Goal: Task Accomplishment & Management: Manage account settings

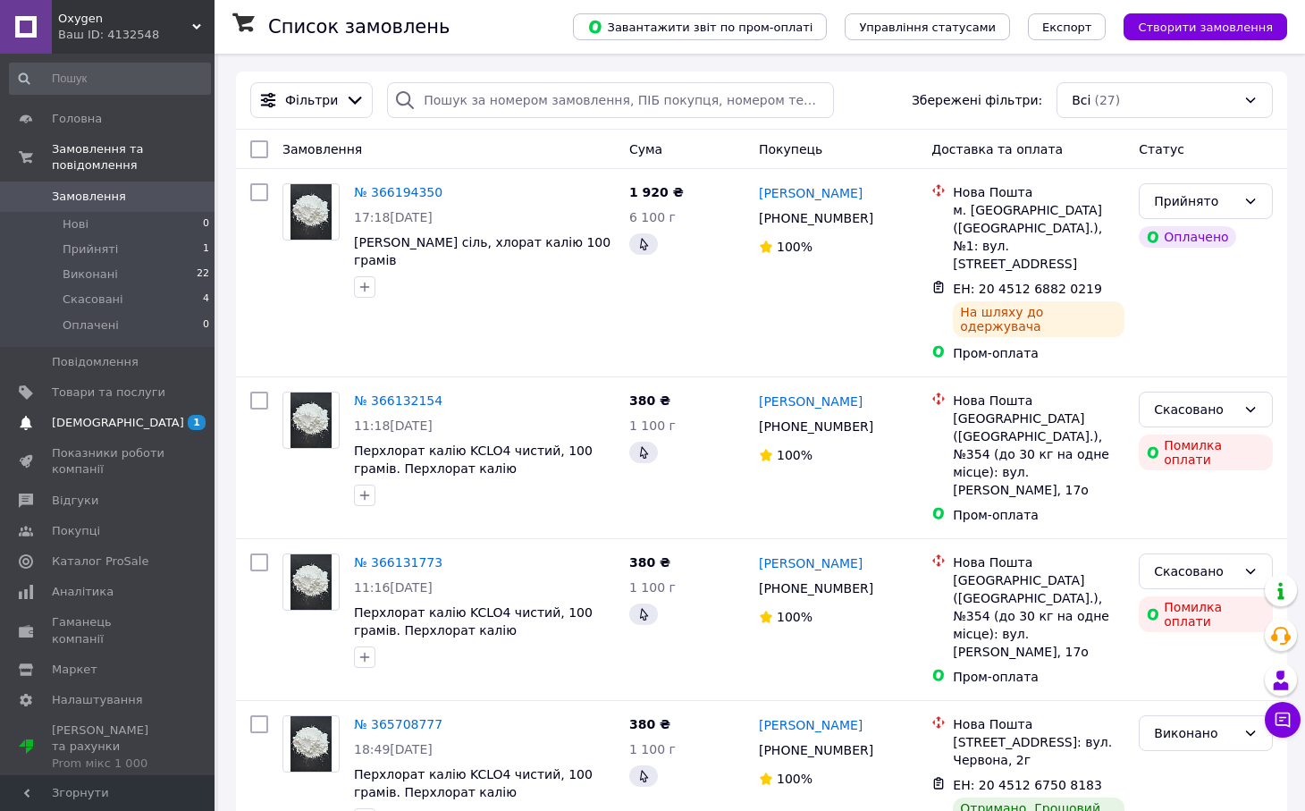
click at [127, 420] on span "[DEMOGRAPHIC_DATA]" at bounding box center [109, 423] width 114 height 16
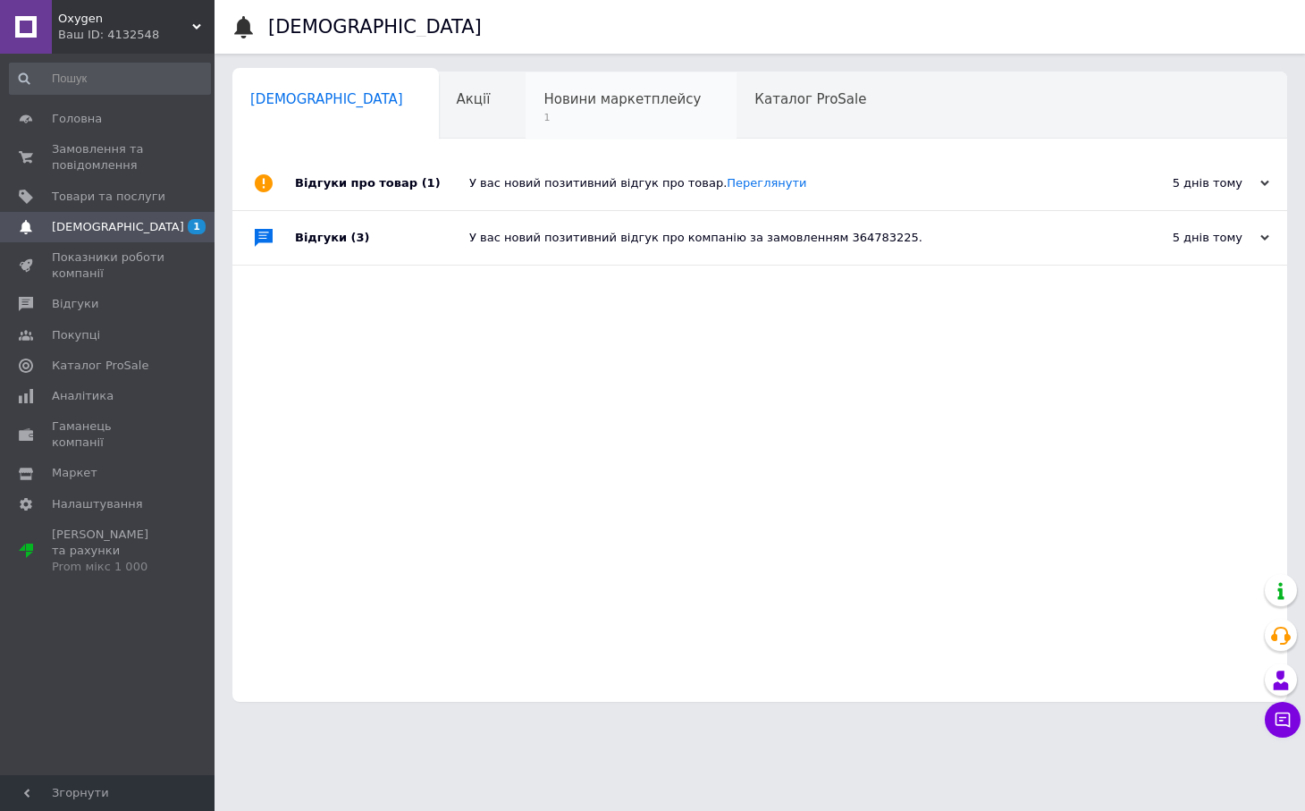
click at [581, 105] on span "Новини маркетплейсу" at bounding box center [622, 99] width 157 height 16
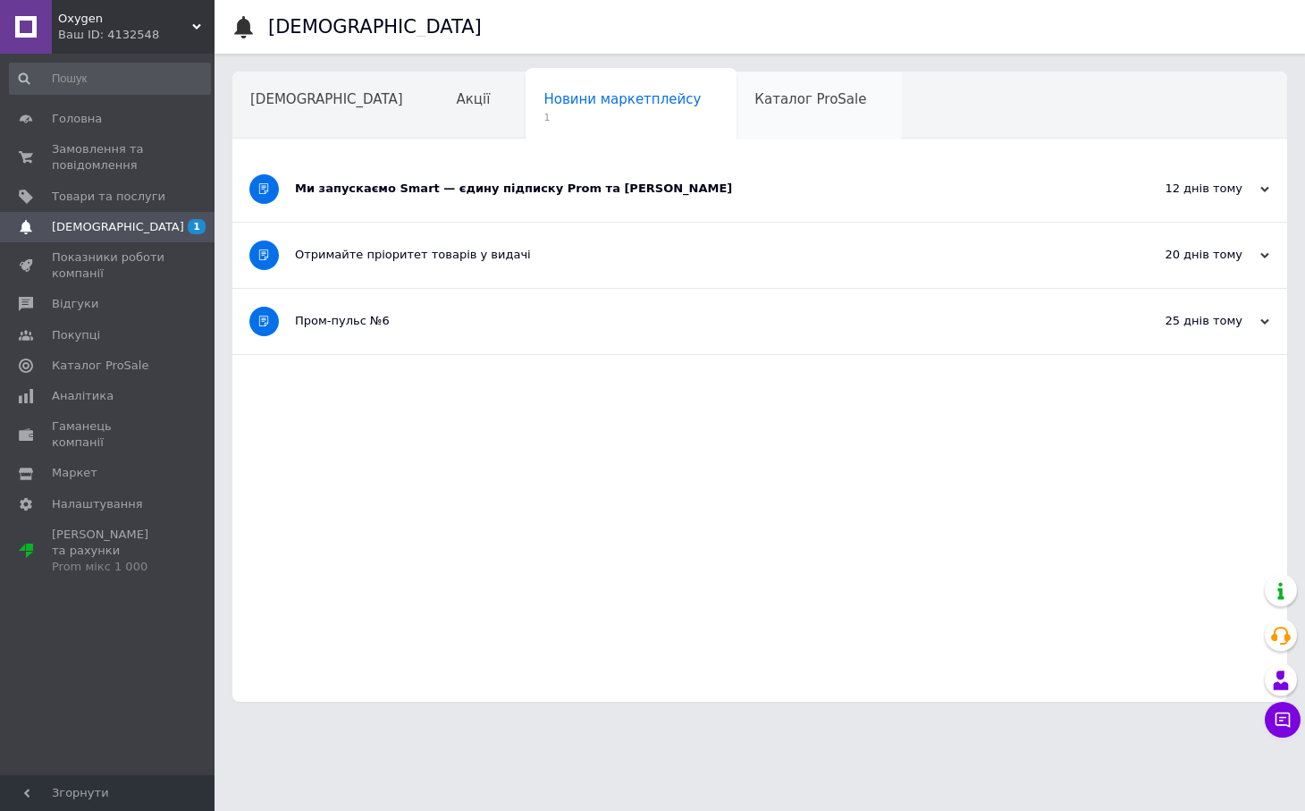
click at [755, 101] on span "Каталог ProSale" at bounding box center [811, 99] width 112 height 16
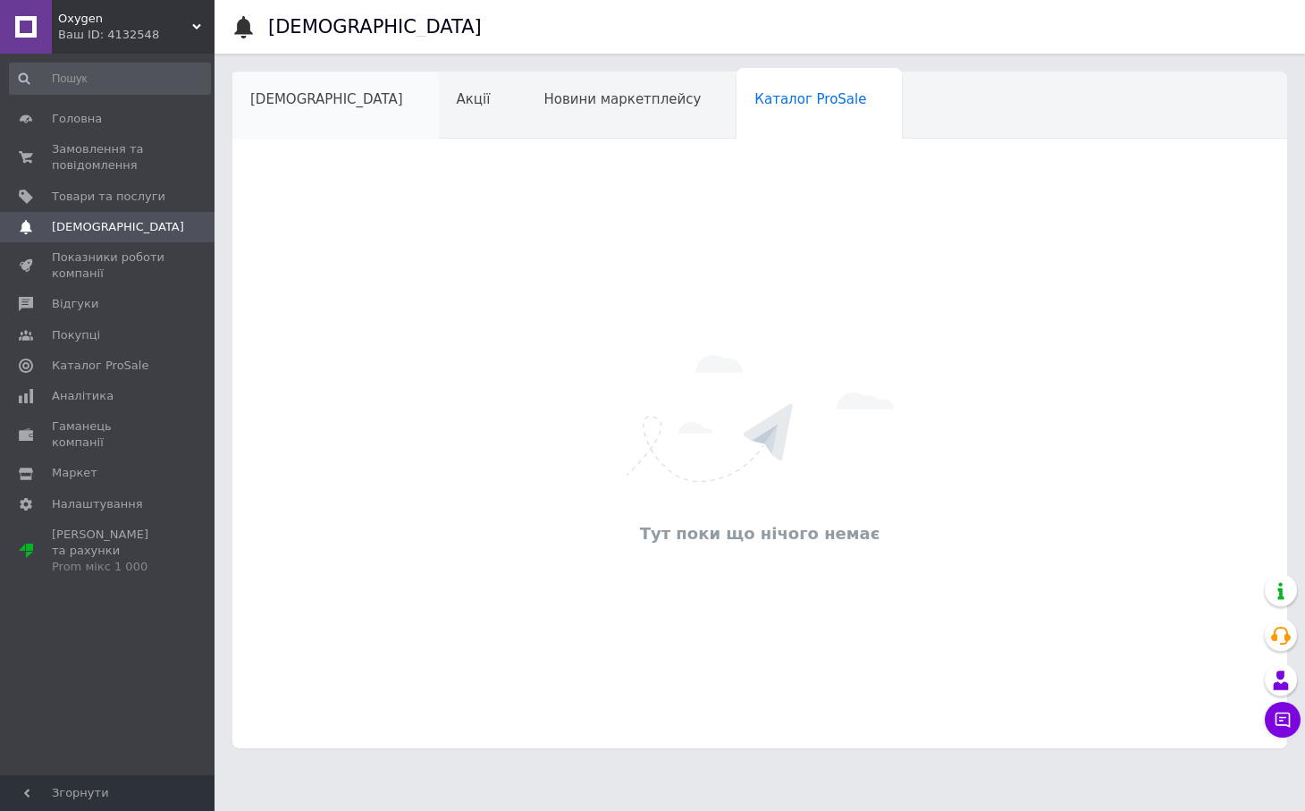
click at [304, 95] on span "[DEMOGRAPHIC_DATA]" at bounding box center [326, 99] width 153 height 16
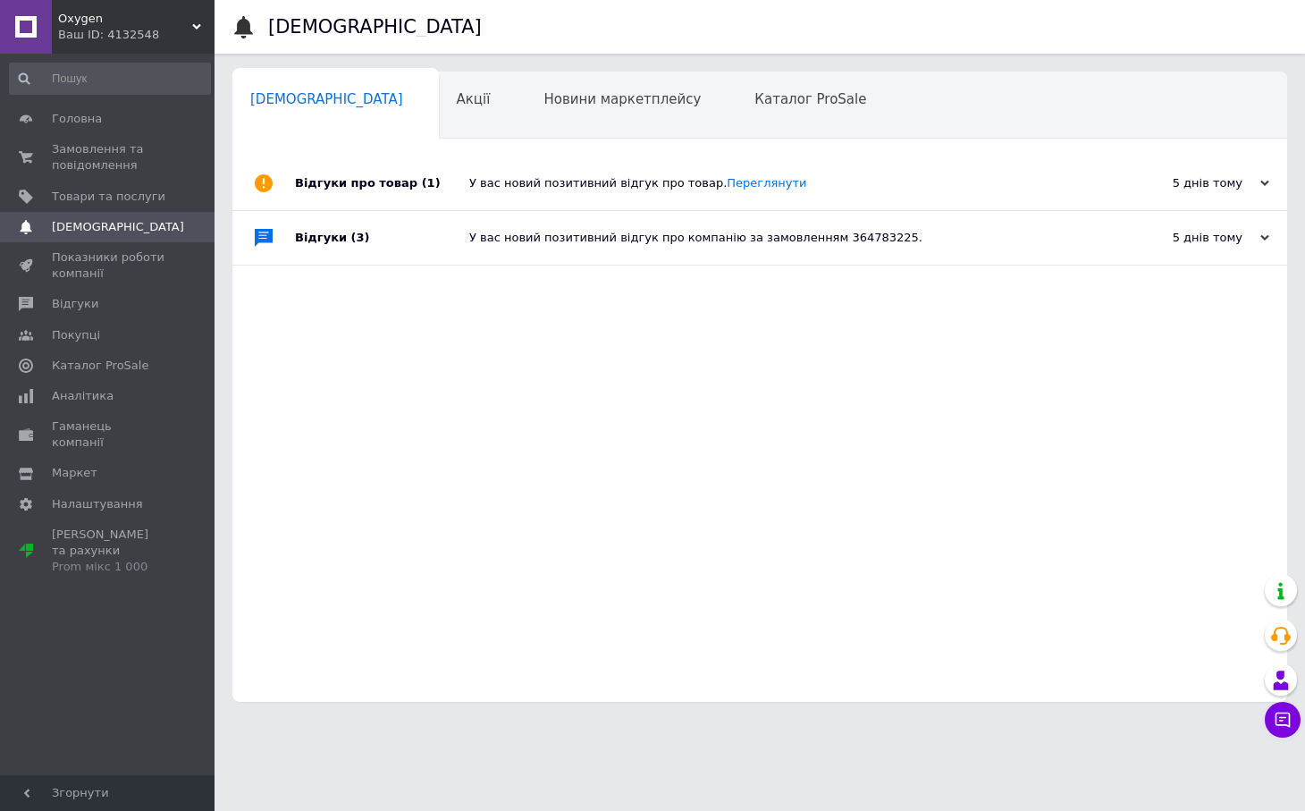
click at [743, 194] on div "У вас новий позитивний відгук про товар. [GEOGRAPHIC_DATA]" at bounding box center [779, 183] width 621 height 54
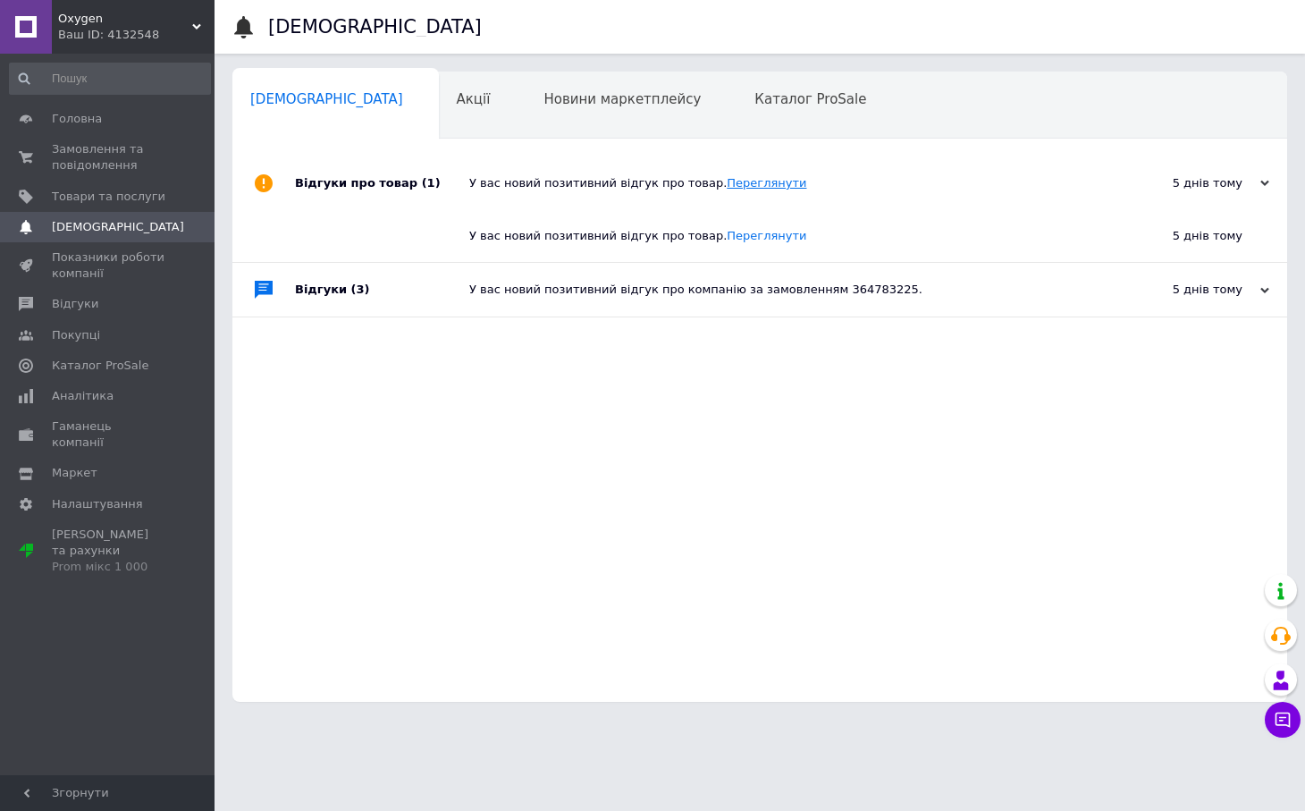
click at [747, 189] on link "Переглянути" at bounding box center [767, 182] width 80 height 13
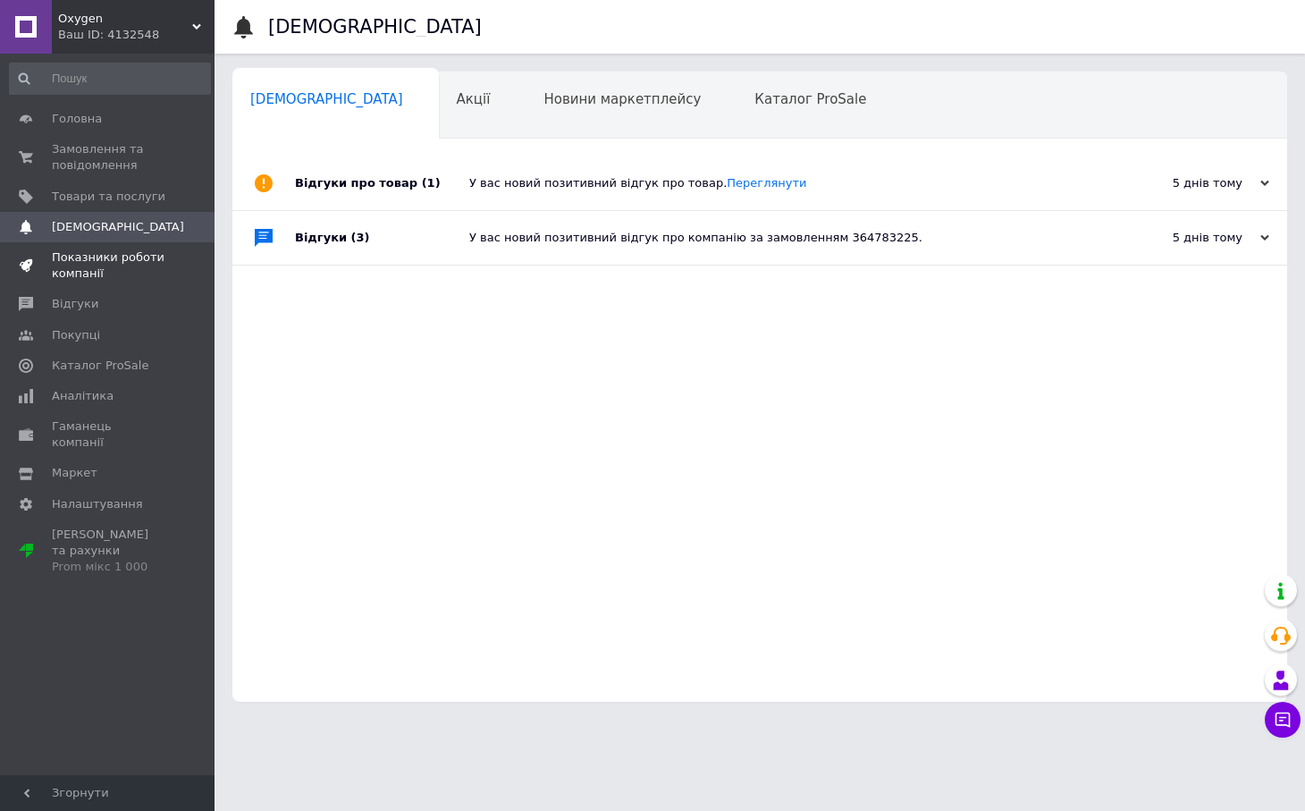
click at [99, 266] on span "Показники роботи компанії" at bounding box center [109, 265] width 114 height 32
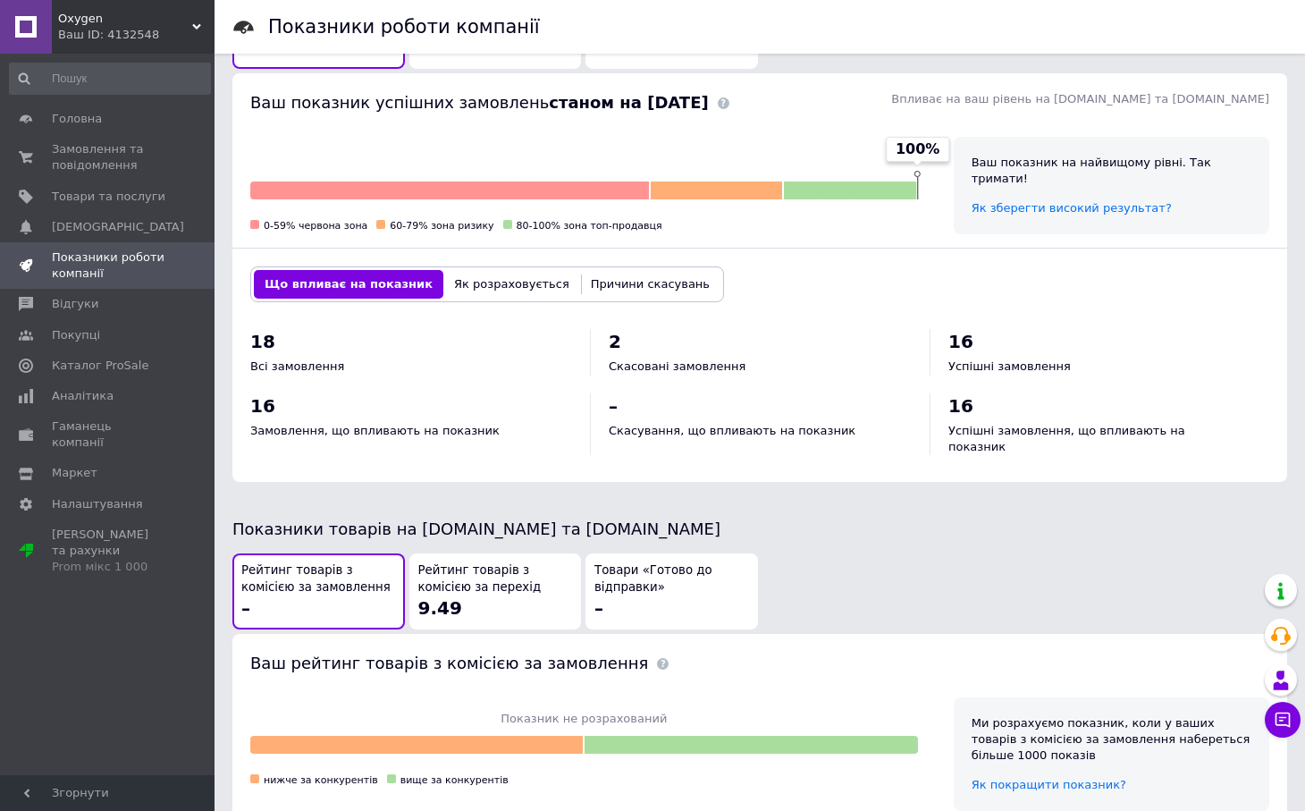
scroll to position [528, 0]
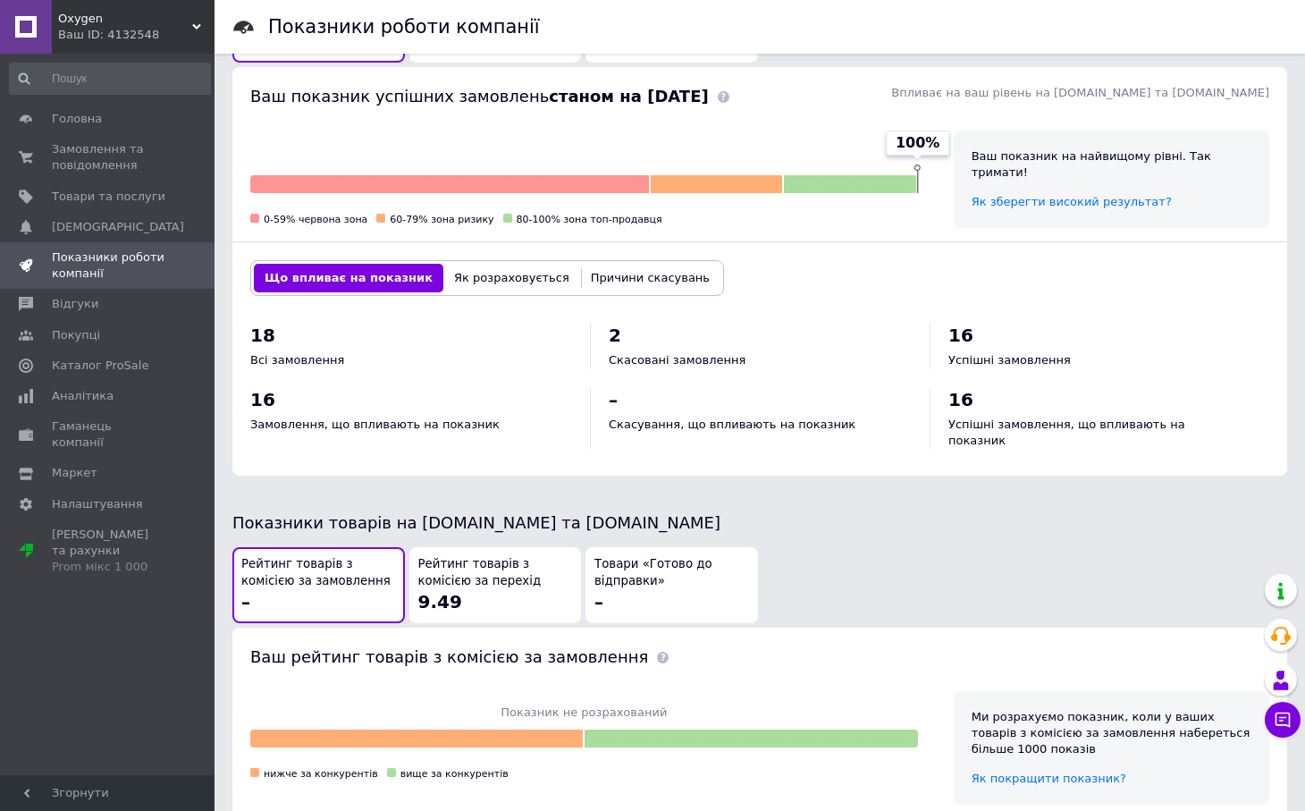
click at [352, 267] on button "Що впливає на показник" at bounding box center [349, 278] width 190 height 29
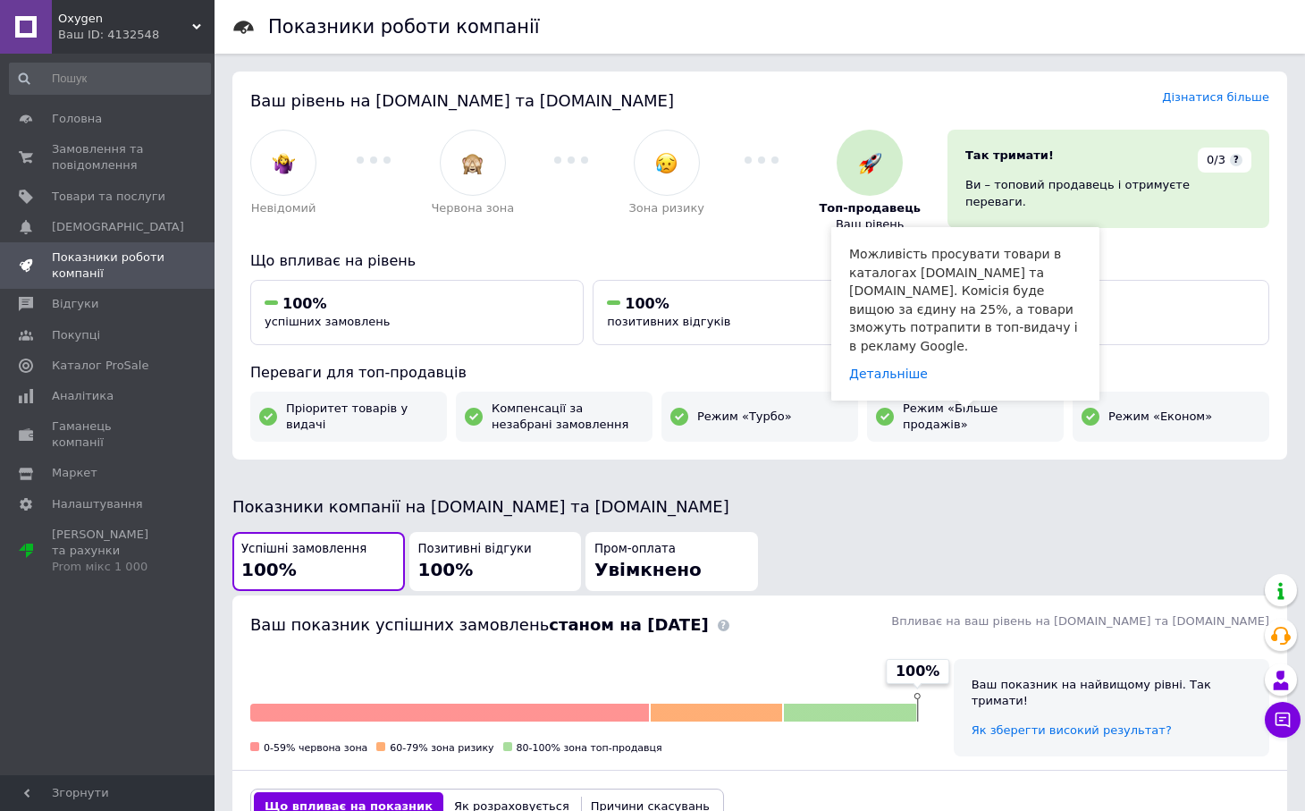
scroll to position [0, 0]
click at [973, 416] on span "Режим «Більше продажів»" at bounding box center [979, 417] width 152 height 32
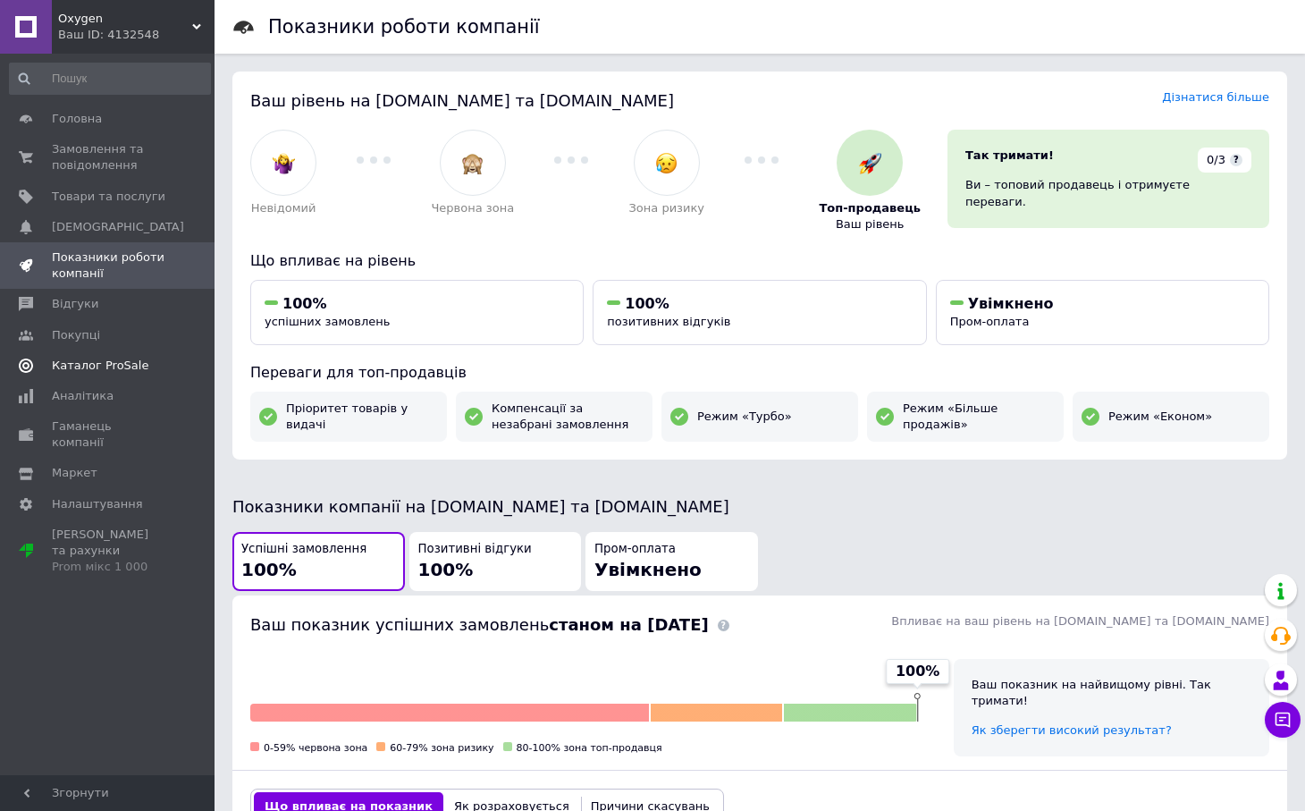
click at [89, 363] on span "Каталог ProSale" at bounding box center [100, 366] width 97 height 16
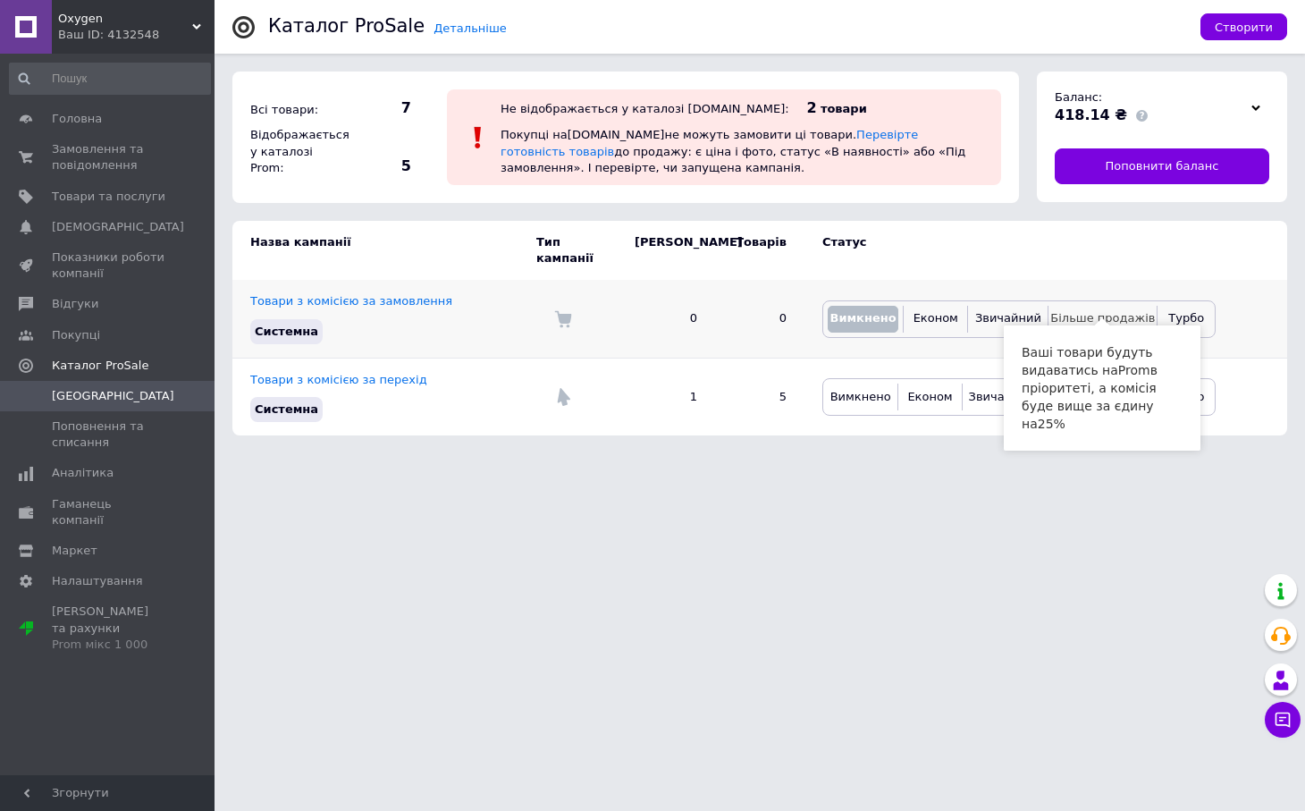
click at [1092, 311] on span "Більше продажів" at bounding box center [1102, 317] width 105 height 13
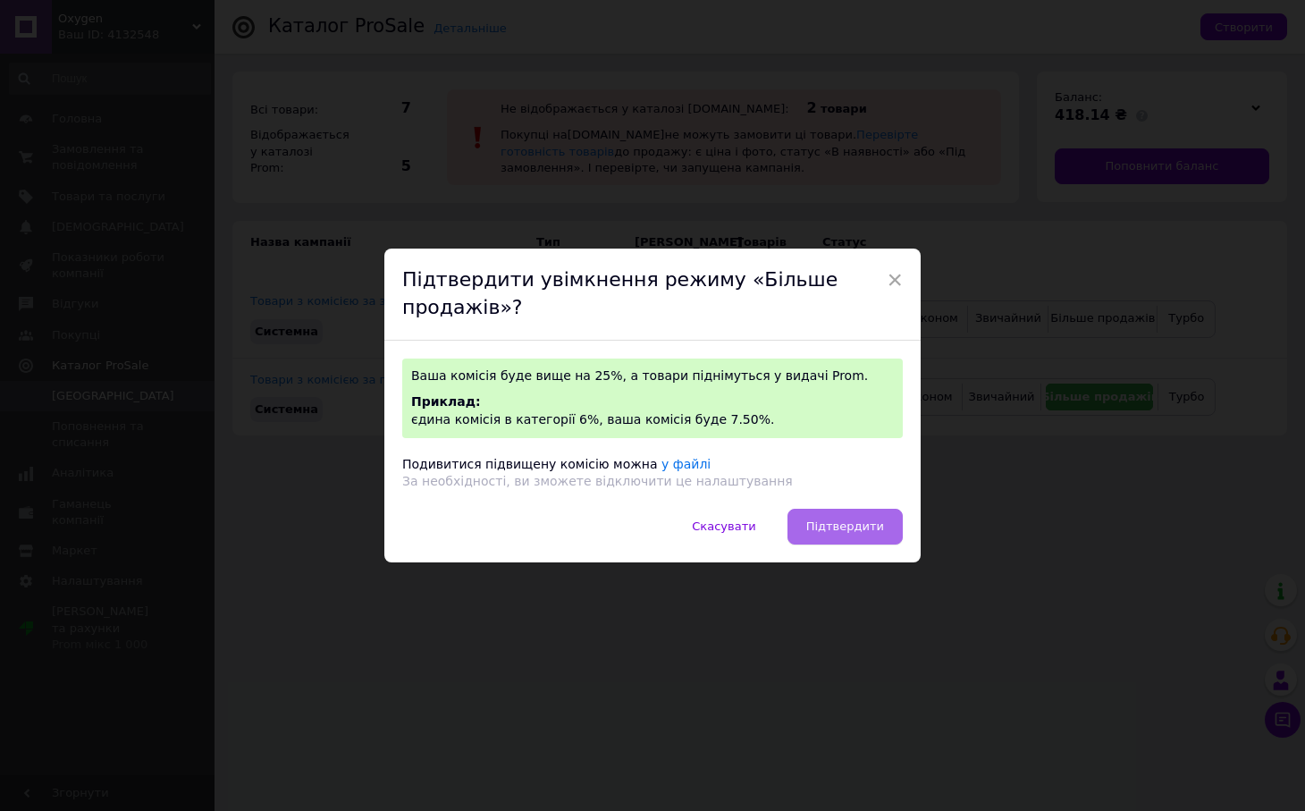
click at [849, 523] on span "Підтвердити" at bounding box center [845, 525] width 78 height 13
